Goal: Information Seeking & Learning: Learn about a topic

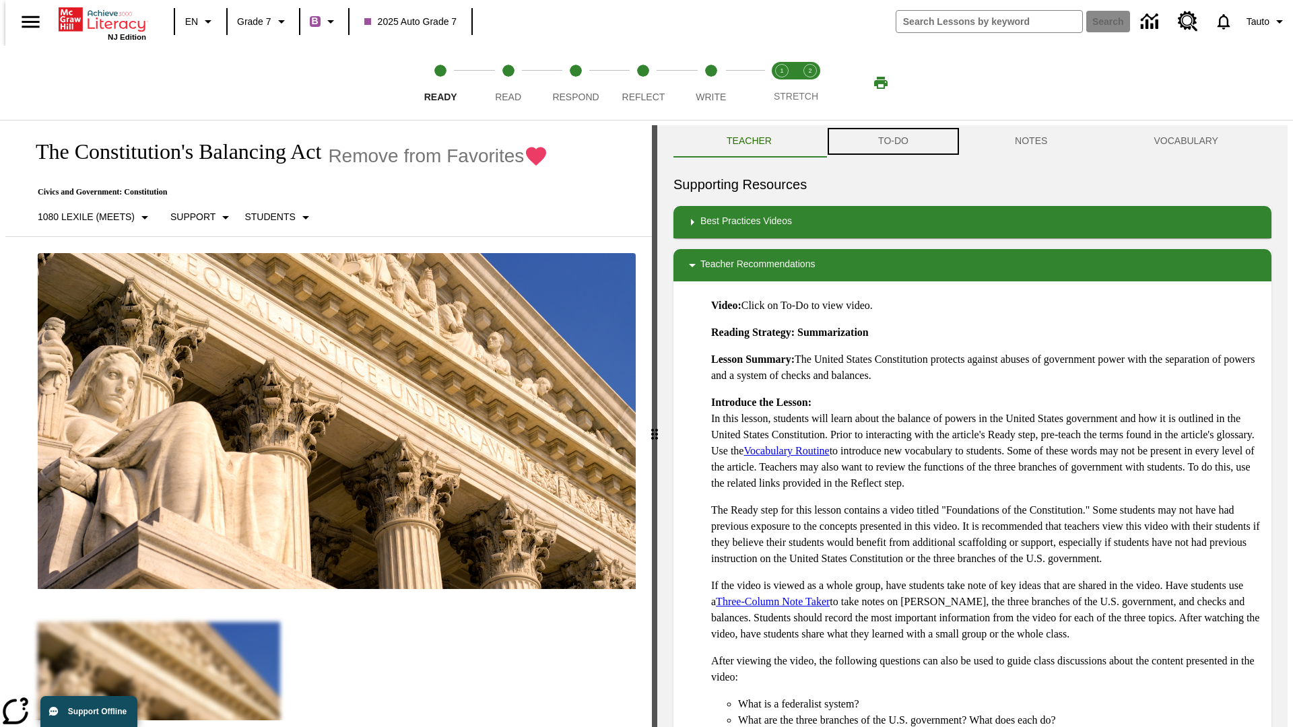
click at [892, 141] on button "TO-DO" at bounding box center [893, 141] width 137 height 32
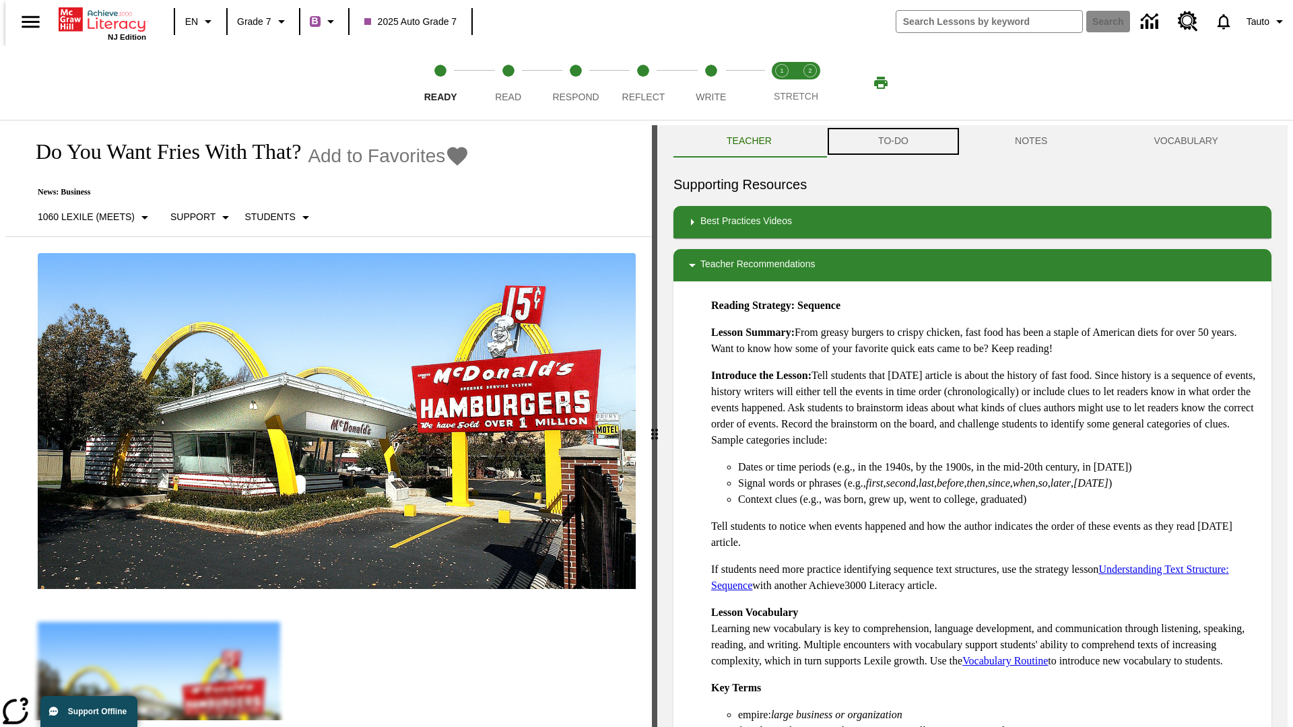
click at [892, 141] on button "TO-DO" at bounding box center [893, 141] width 137 height 32
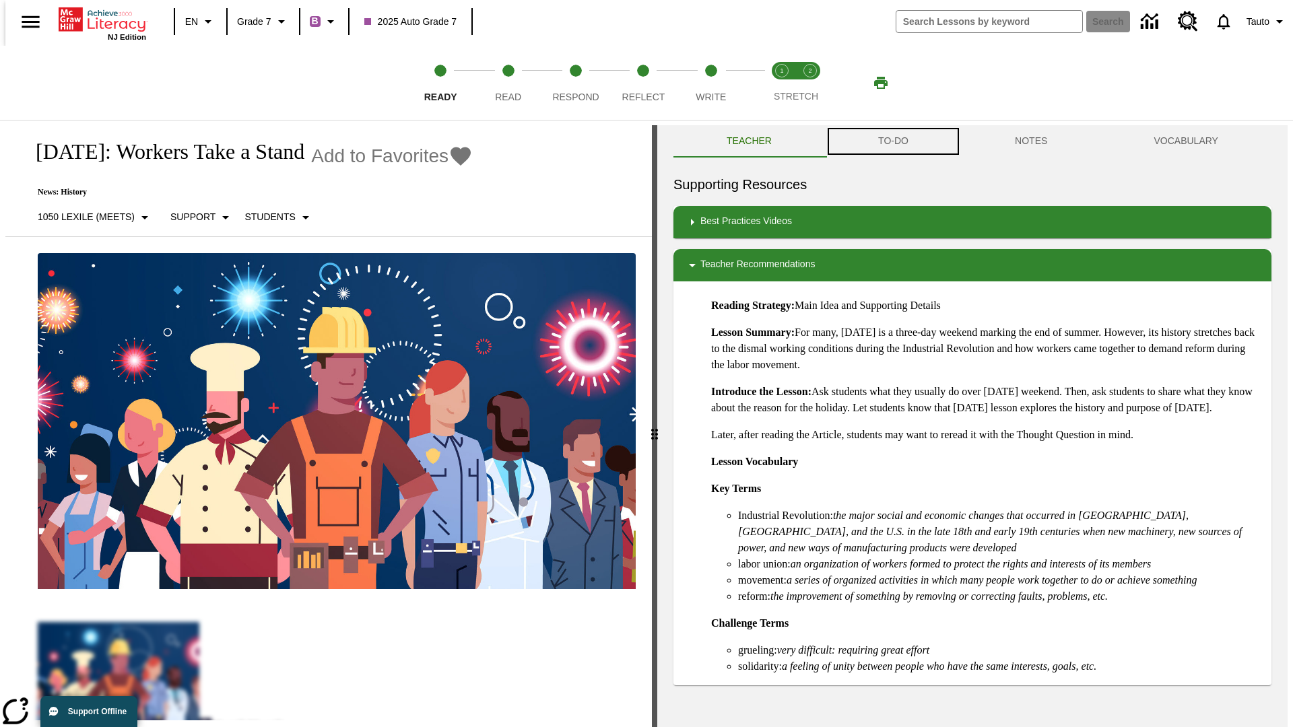
click at [892, 141] on button "TO-DO" at bounding box center [893, 141] width 137 height 32
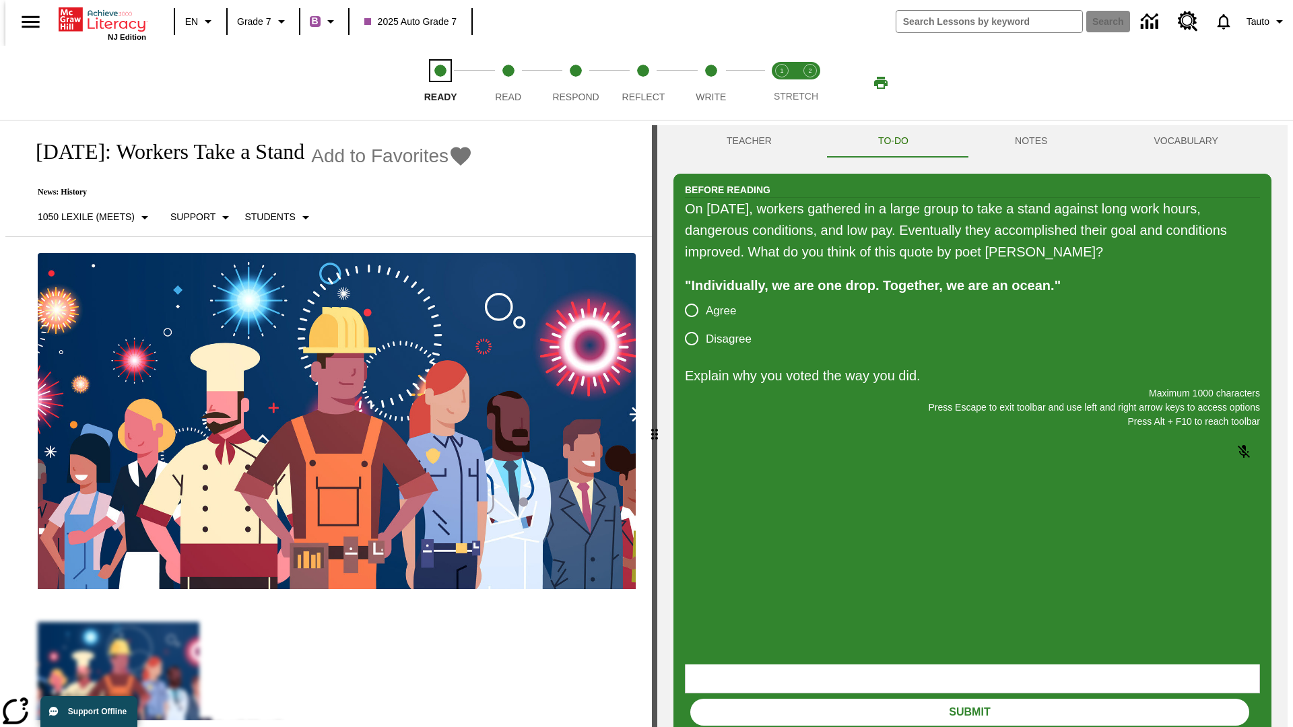
click at [440, 83] on span "Ready" at bounding box center [440, 91] width 33 height 24
click at [508, 83] on span "Read" at bounding box center [508, 91] width 26 height 24
